Goal: Complete application form

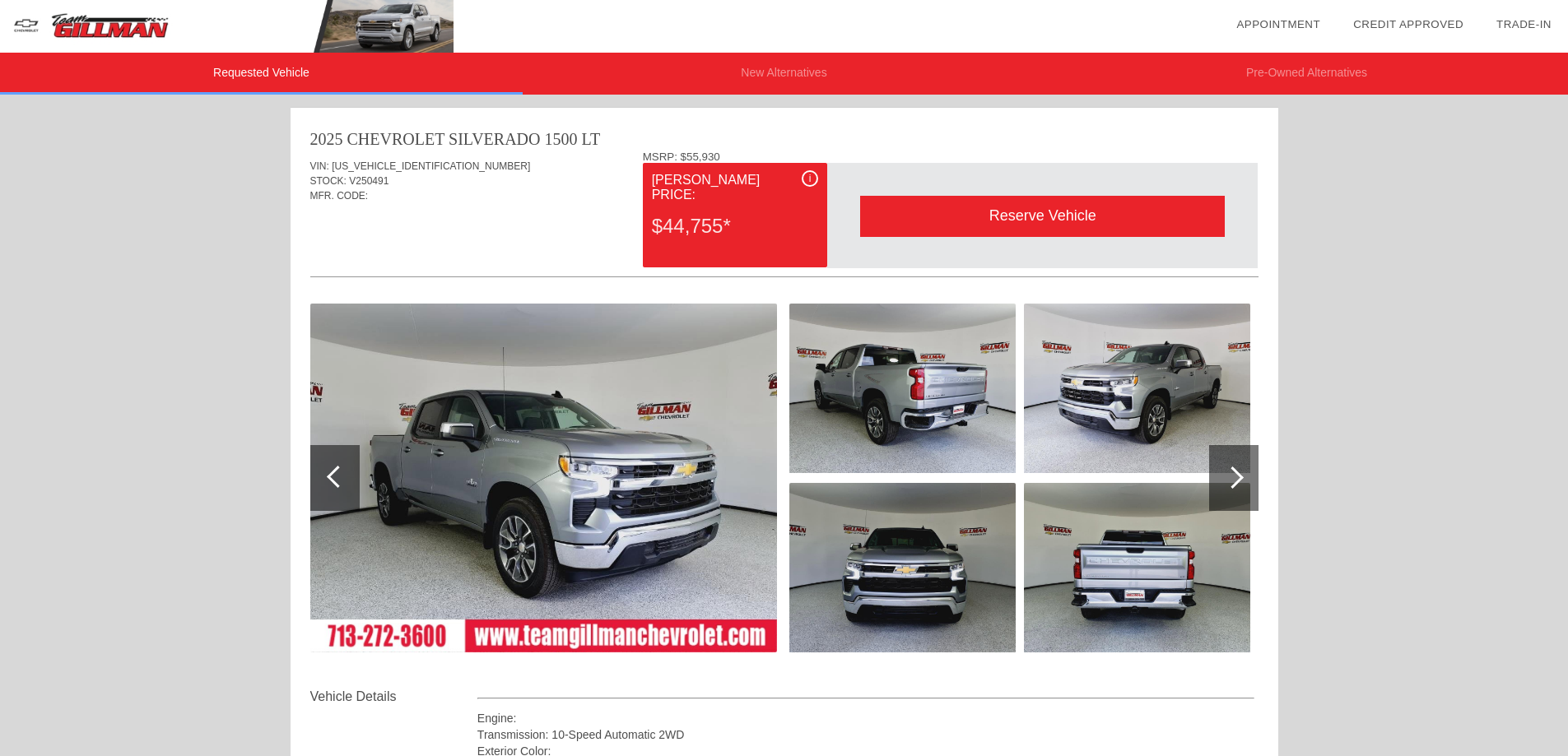
click at [1206, 479] on div at bounding box center [784, 568] width 948 height 179
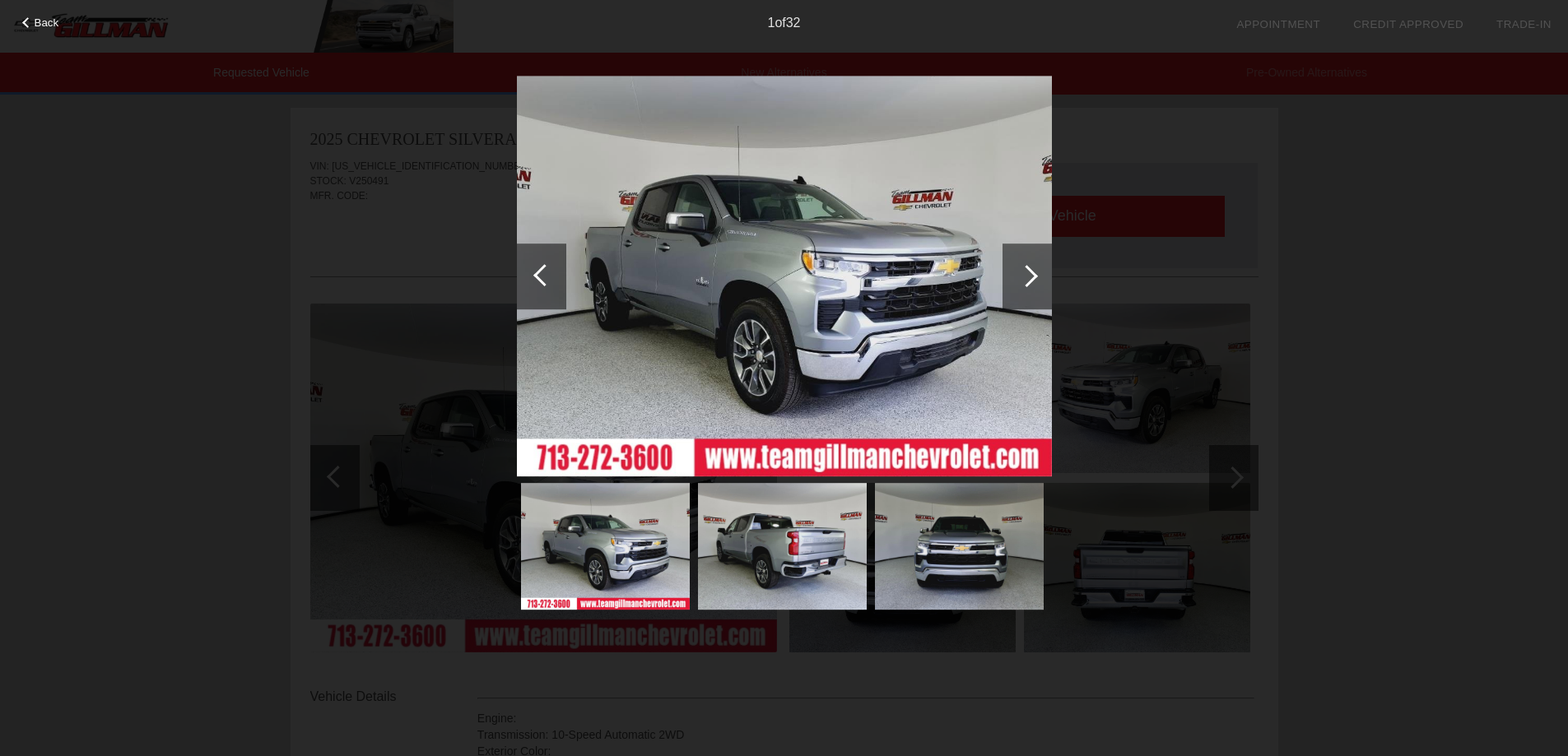
click at [1016, 275] on div at bounding box center [1027, 276] width 22 height 22
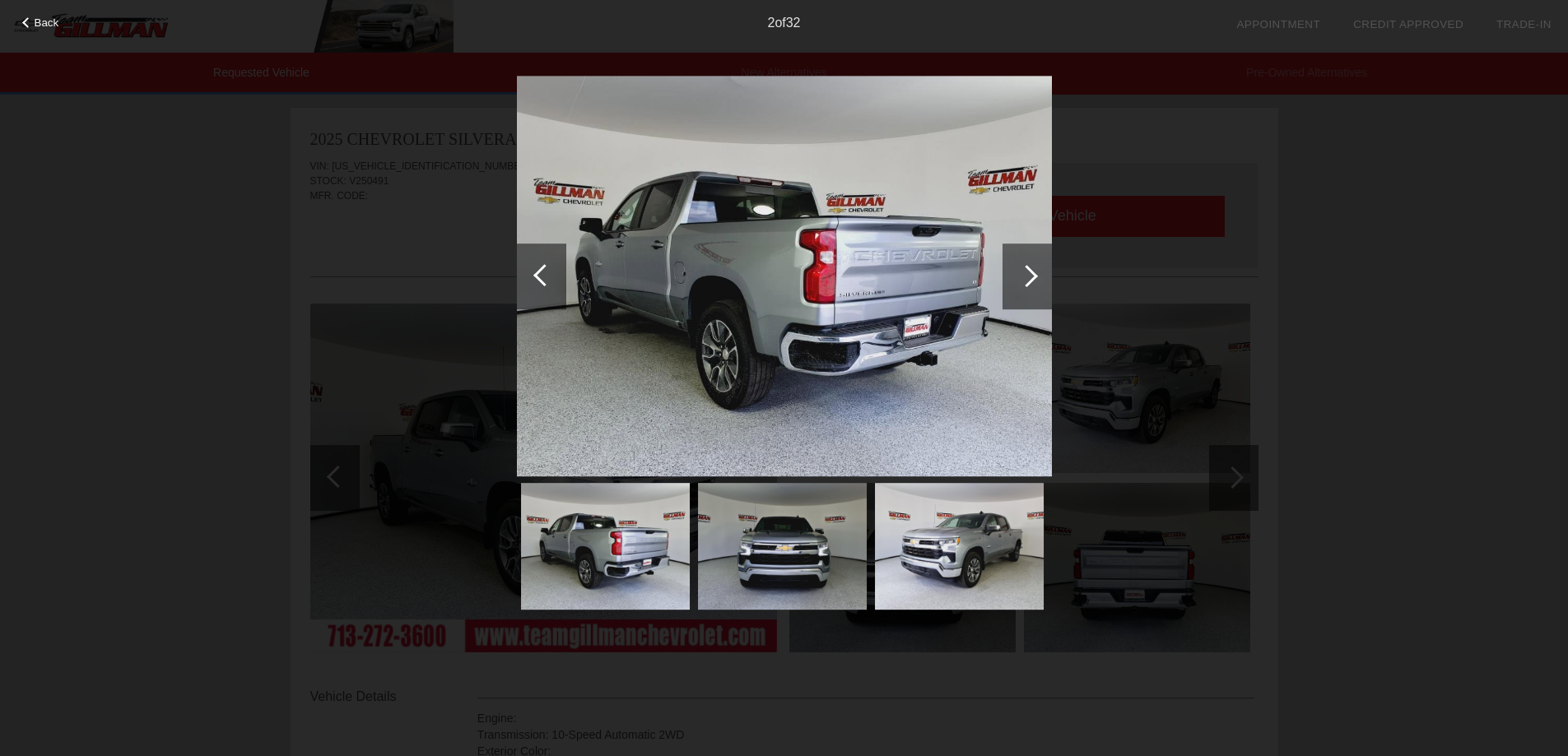
click at [1016, 275] on div at bounding box center [1027, 276] width 22 height 22
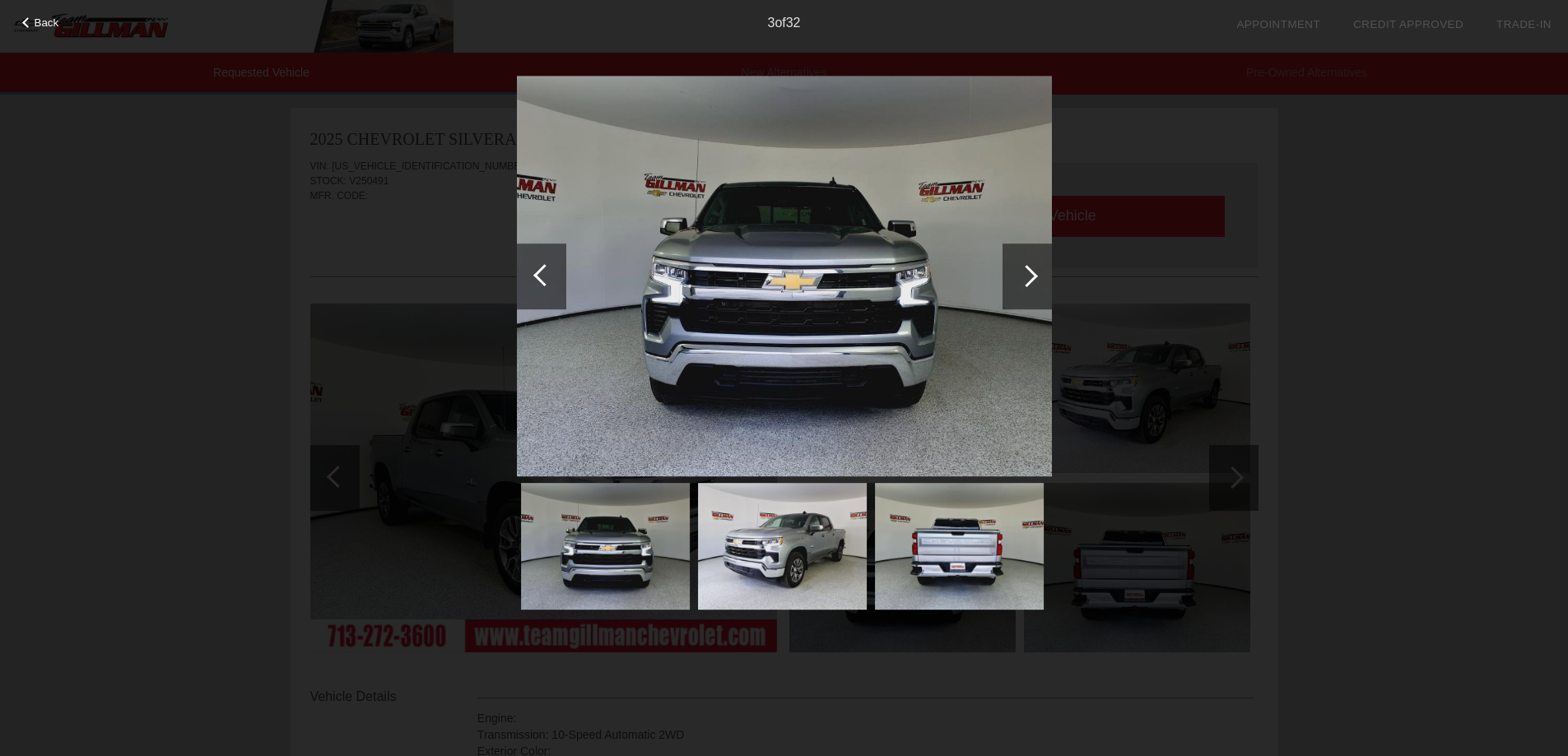
click at [1016, 275] on div at bounding box center [1027, 276] width 22 height 22
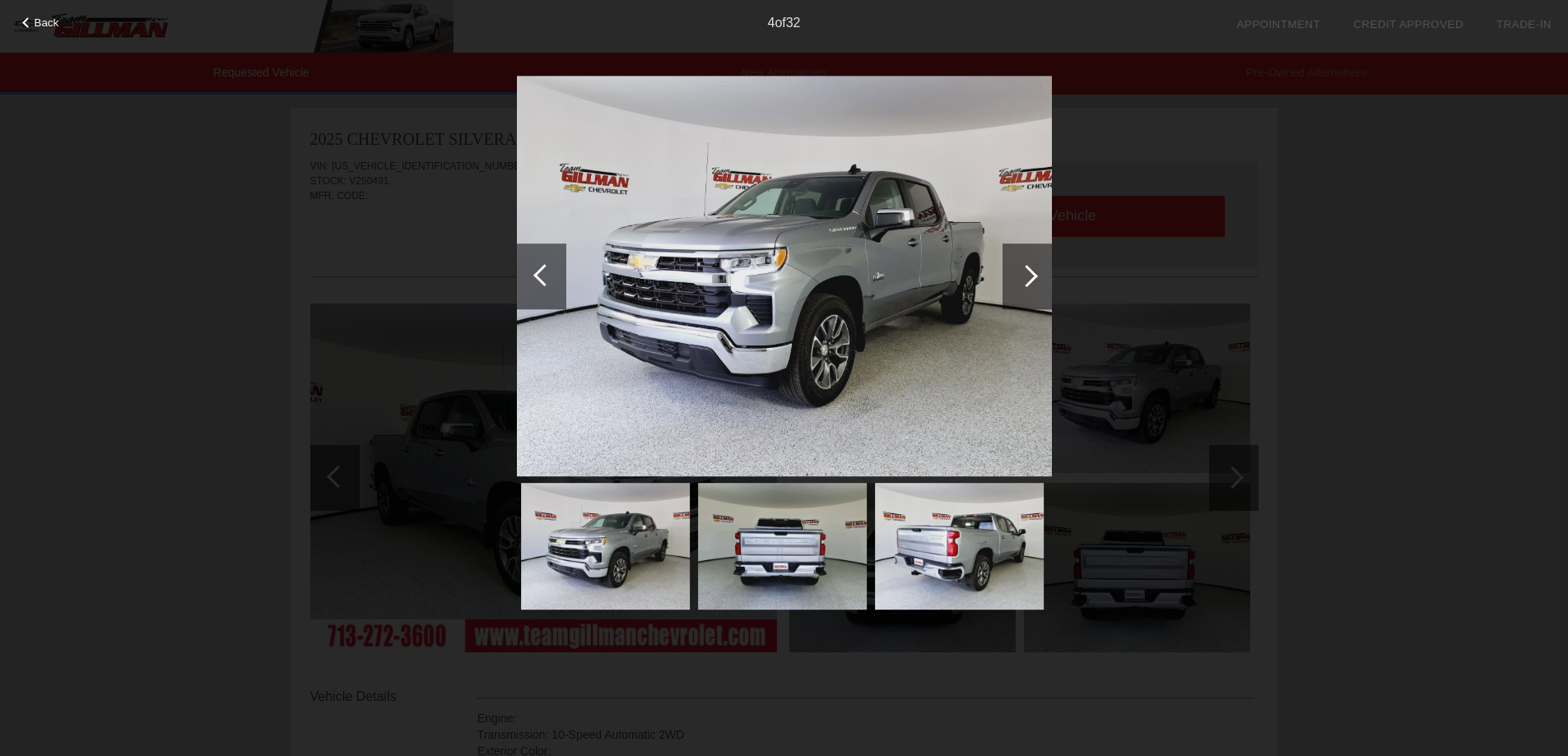
click at [1016, 275] on div at bounding box center [1027, 276] width 22 height 22
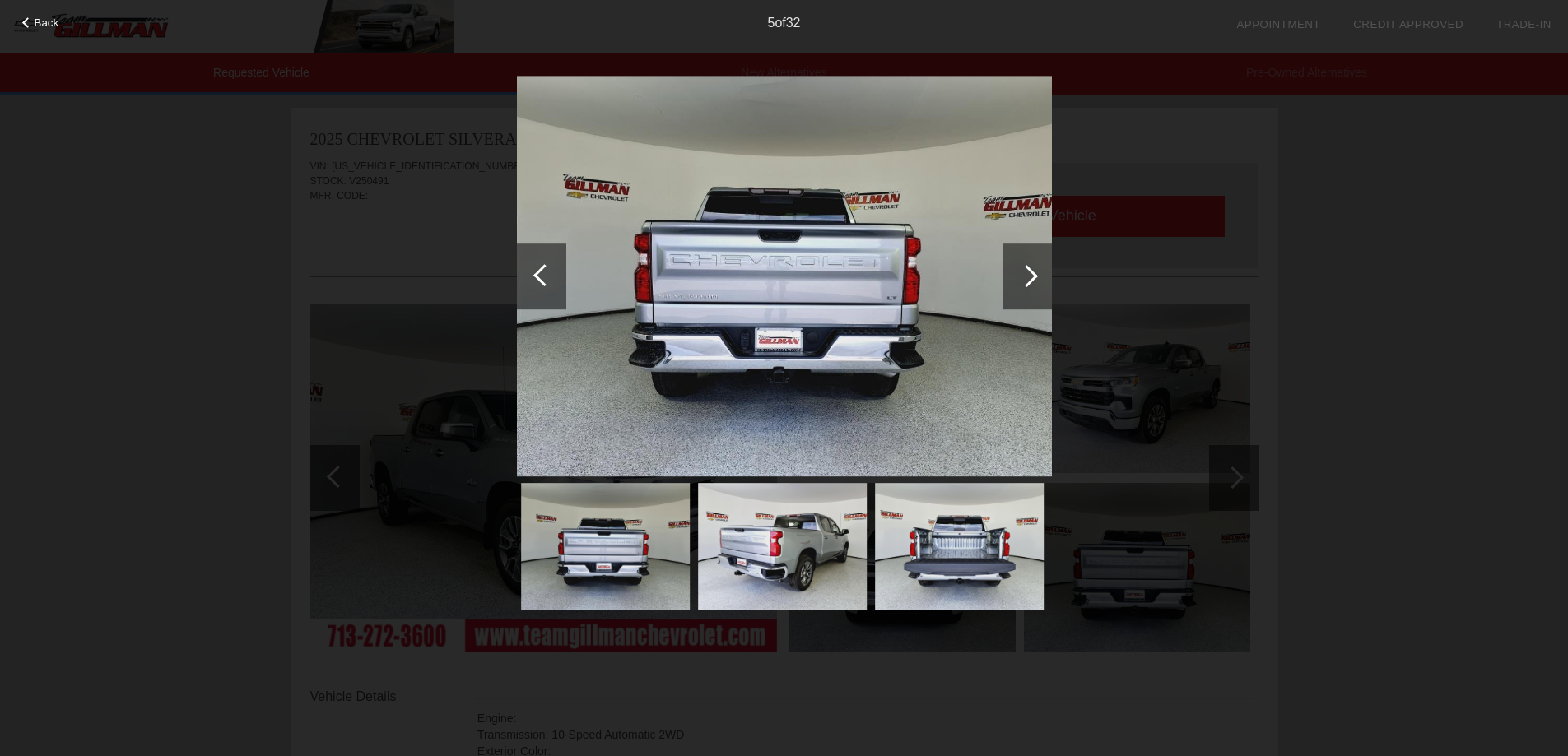
click at [1016, 275] on div at bounding box center [1027, 276] width 22 height 22
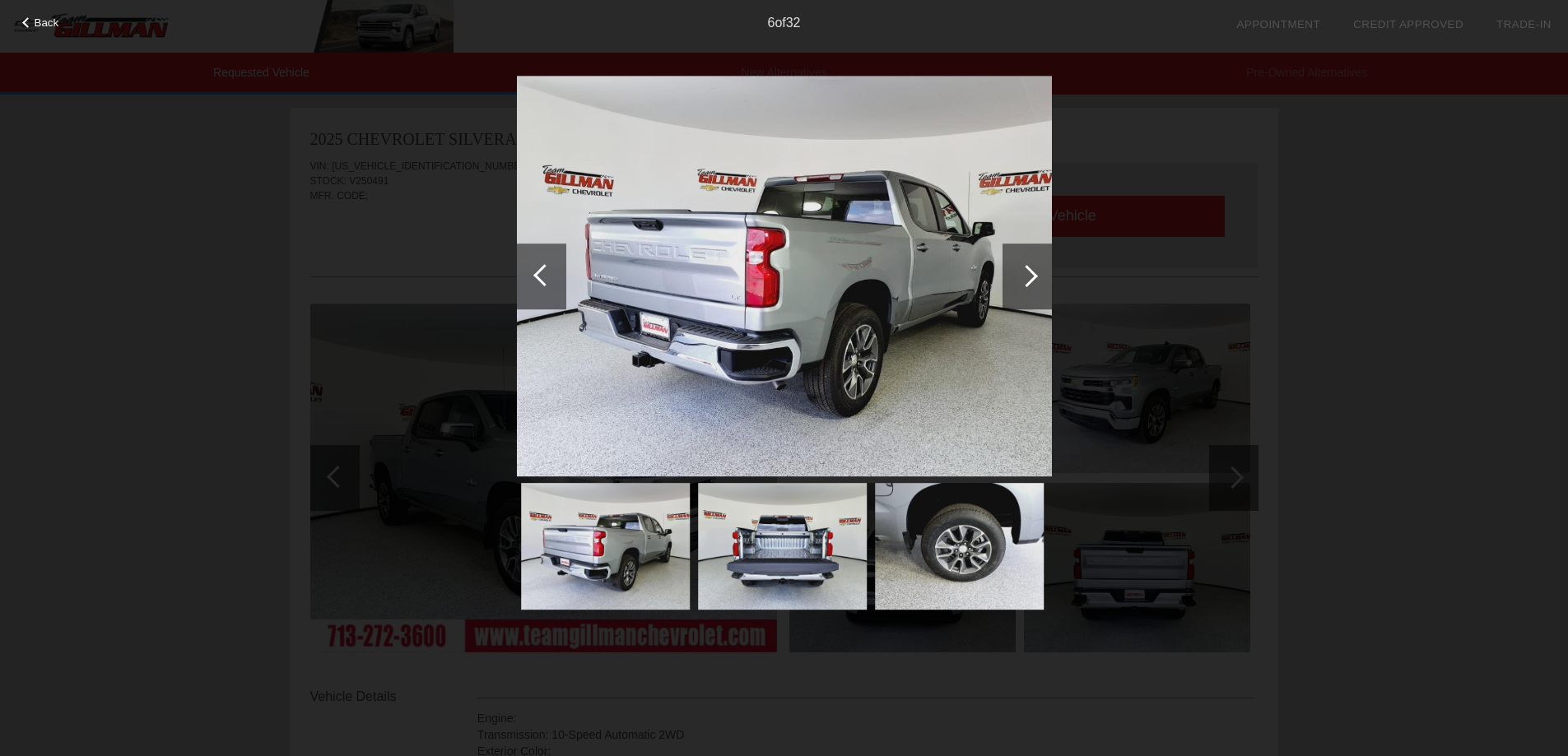
click at [1016, 275] on div at bounding box center [1027, 276] width 22 height 22
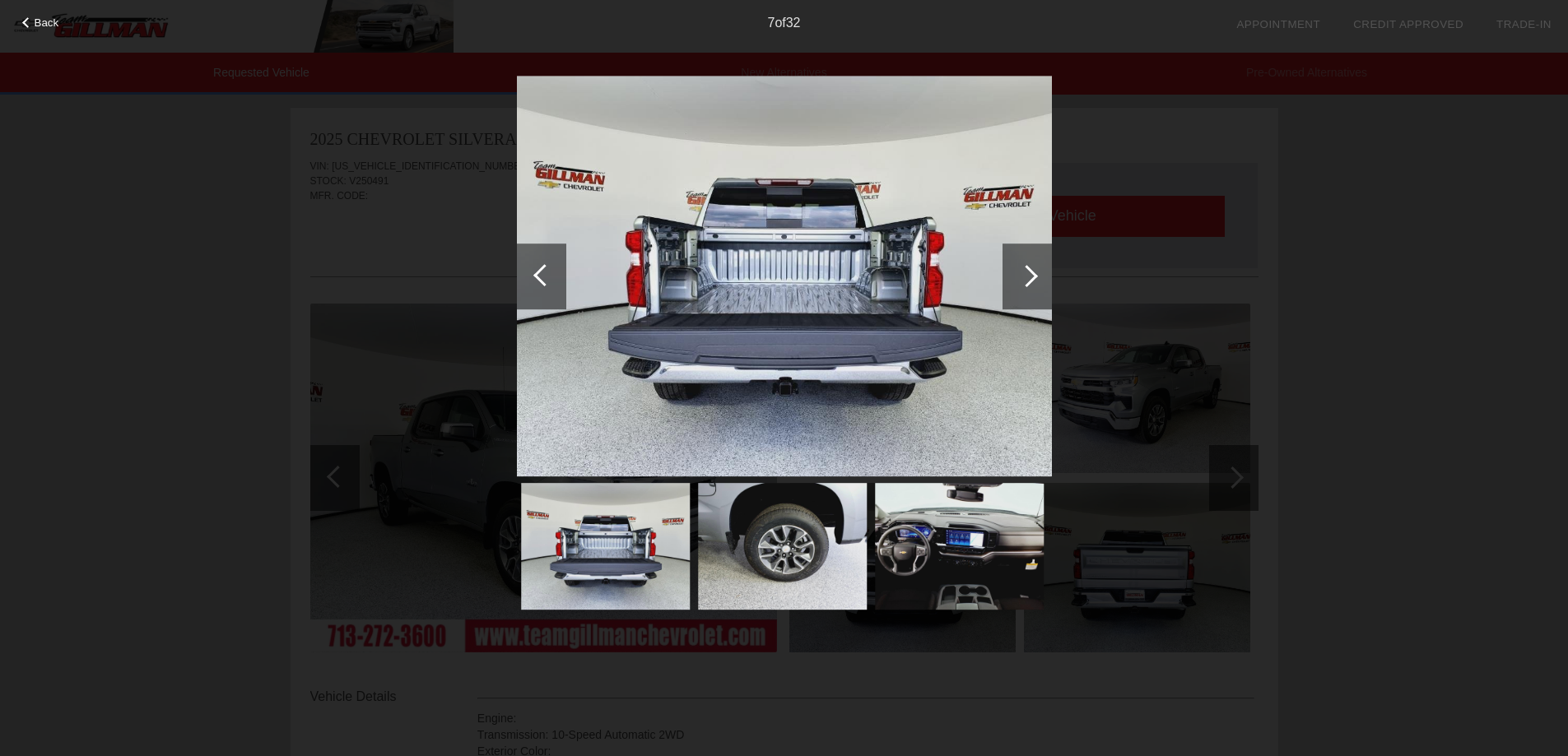
click at [1016, 275] on div at bounding box center [1027, 276] width 22 height 22
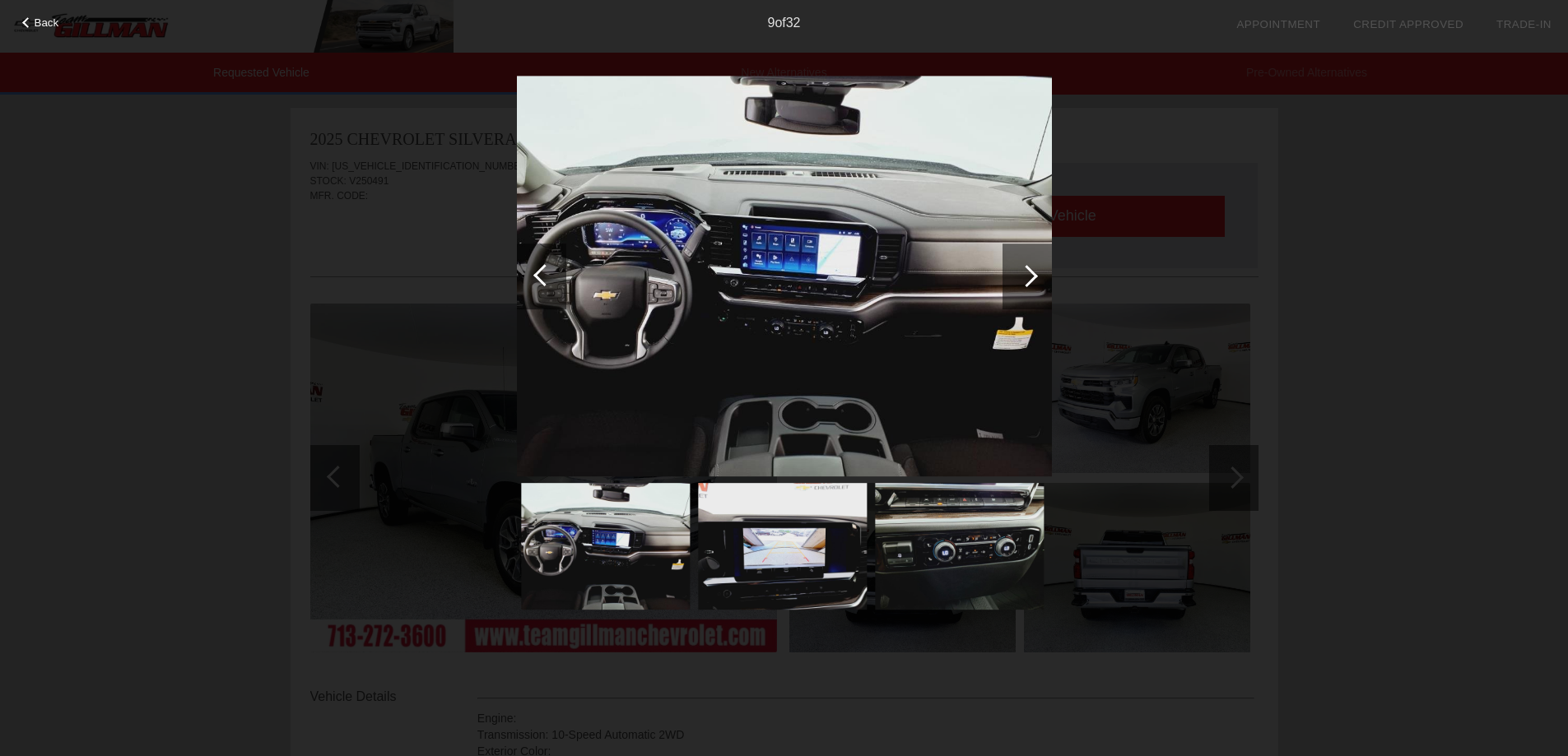
click at [43, 27] on span "Back" at bounding box center [47, 22] width 25 height 12
